Goal: Task Accomplishment & Management: Manage account settings

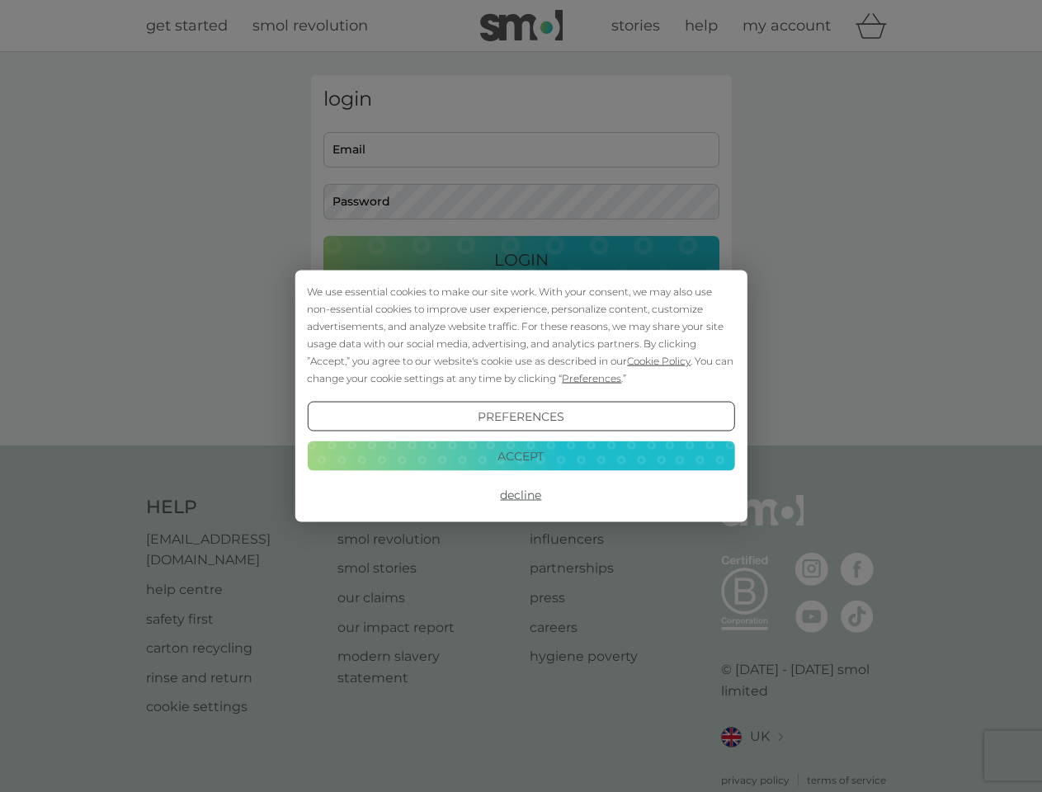
click at [659, 361] on span "Cookie Policy" at bounding box center [659, 361] width 64 height 12
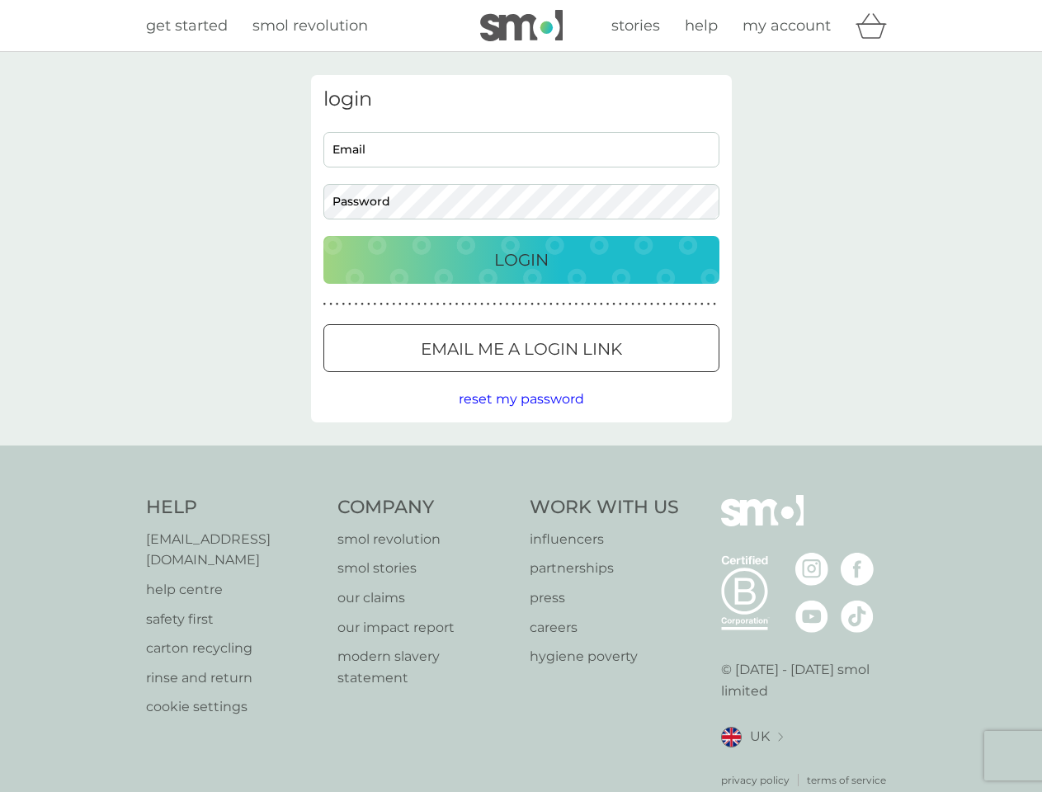
click at [590, 378] on div "login Email Password Login ● ● ● ● ● ● ● ● ● ● ● ● ● ● ● ● ● ● ● ● ● ● ● ● ● ● …" at bounding box center [521, 248] width 421 height 347
click at [521, 417] on div "login Email Password Login ● ● ● ● ● ● ● ● ● ● ● ● ● ● ● ● ● ● ● ● ● ● ● ● ● ● …" at bounding box center [521, 248] width 421 height 347
click at [521, 495] on div "Help [EMAIL_ADDRESS][DOMAIN_NAME] help centre safety first carton recycling rin…" at bounding box center [521, 641] width 751 height 293
click at [521, 455] on div "Help [EMAIL_ADDRESS][DOMAIN_NAME] help centre safety first carton recycling rin…" at bounding box center [521, 642] width 1042 height 392
